Goal: Information Seeking & Learning: Understand process/instructions

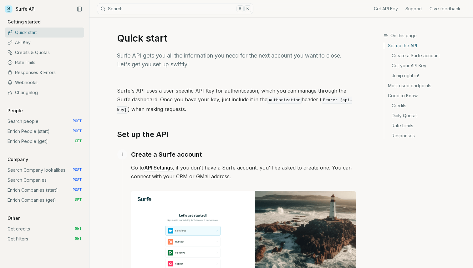
click at [40, 188] on link "Enrich Companies (start) POST" at bounding box center [44, 190] width 79 height 10
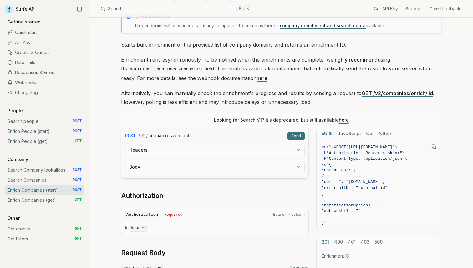
scroll to position [29, 0]
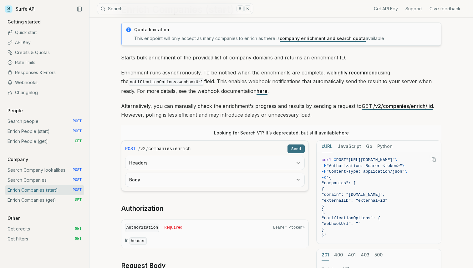
click at [28, 176] on link "Search Companies POST" at bounding box center [44, 180] width 79 height 10
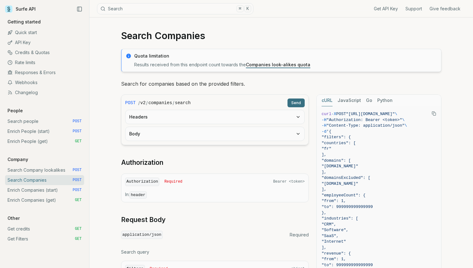
scroll to position [3, 0]
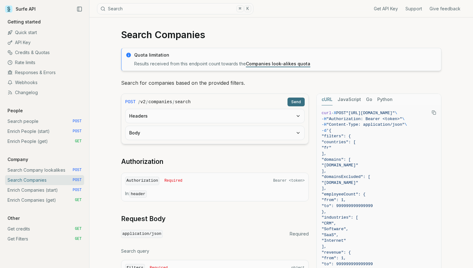
click at [46, 34] on link "Quick start" at bounding box center [44, 33] width 79 height 10
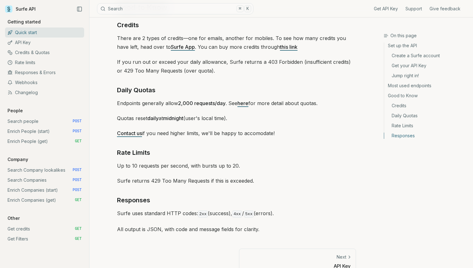
scroll to position [894, 0]
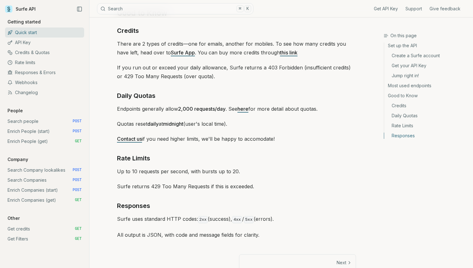
click at [46, 189] on link "Enrich Companies (start) POST" at bounding box center [44, 190] width 79 height 10
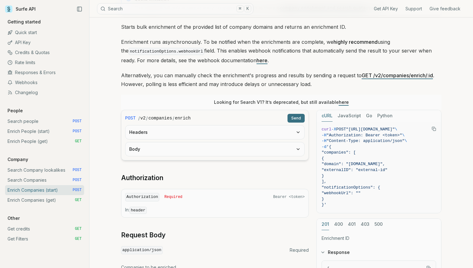
scroll to position [60, 0]
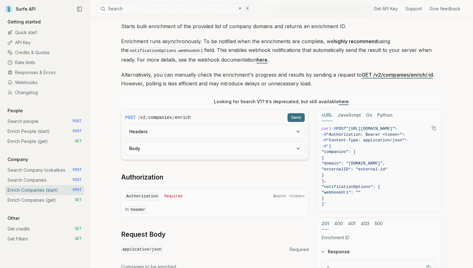
click at [23, 170] on link "Search Company lookalikes POST" at bounding box center [44, 170] width 79 height 10
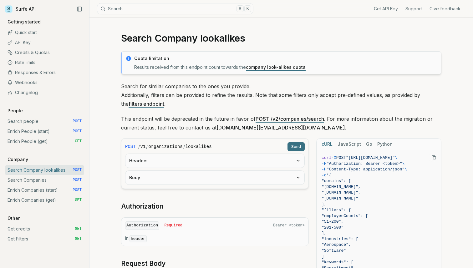
click at [25, 177] on link "Search Companies POST" at bounding box center [44, 180] width 79 height 10
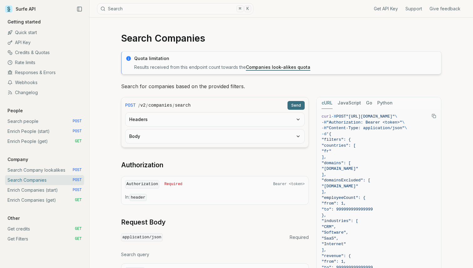
click at [188, 160] on div "POST / v2 / companies / search Send Headers Body Authorization Authorization Re…" at bounding box center [215, 256] width 188 height 319
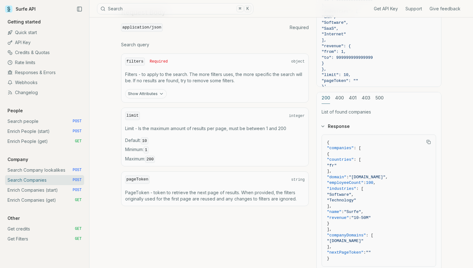
scroll to position [279, 0]
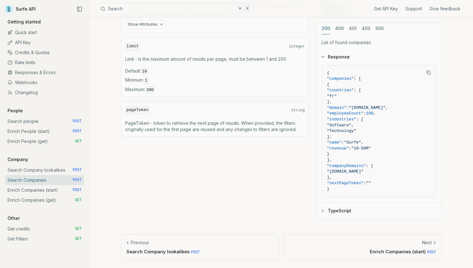
click at [40, 194] on link "Enrich Companies (start) POST" at bounding box center [44, 190] width 79 height 10
